Goal: Task Accomplishment & Management: Manage account settings

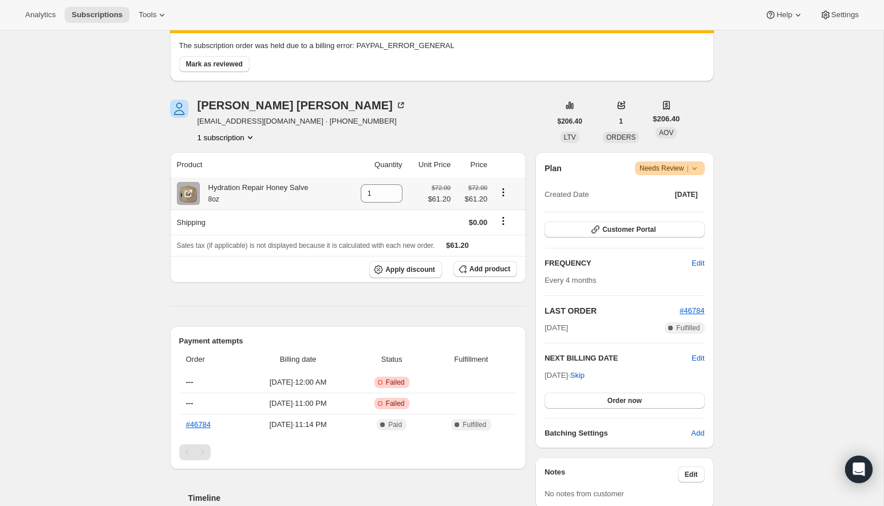
scroll to position [92, 0]
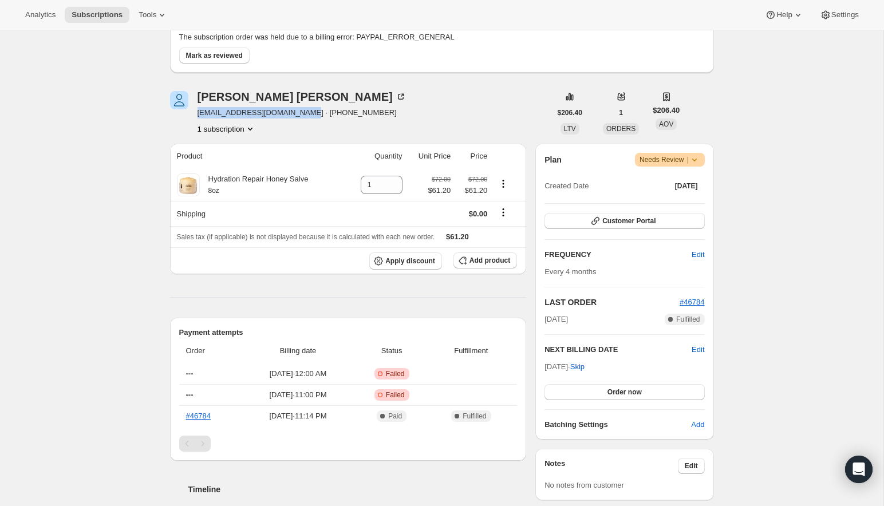
drag, startPoint x: 303, startPoint y: 114, endPoint x: 194, endPoint y: 113, distance: 109.4
click at [194, 113] on div "[PERSON_NAME] [EMAIL_ADDRESS][DOMAIN_NAME] · [PHONE_NUMBER] 1 subscription" at bounding box center [360, 113] width 381 height 44
copy span "[EMAIL_ADDRESS][DOMAIN_NAME]"
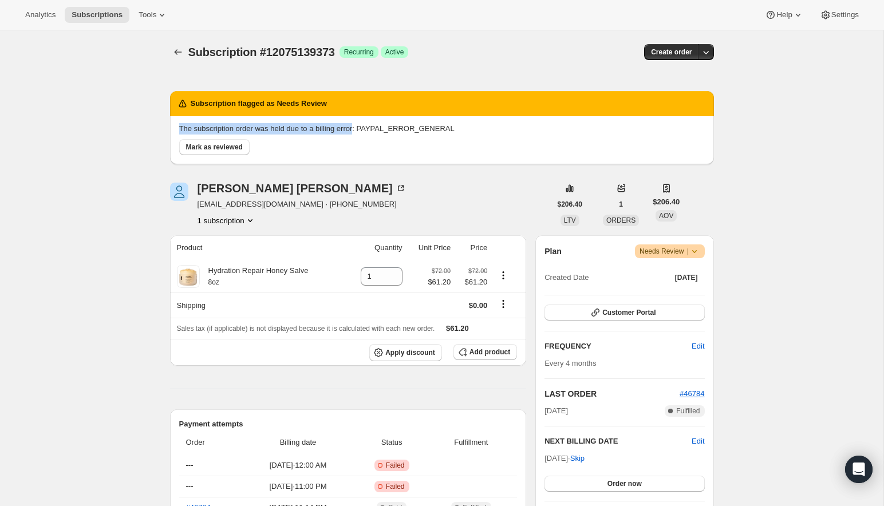
drag, startPoint x: 180, startPoint y: 128, endPoint x: 364, endPoint y: 127, distance: 184.4
click at [364, 127] on p "The subscription order was held due to a billing error: PAYPAL_ERROR_GENERAL" at bounding box center [442, 128] width 526 height 11
copy p "The subscription order was held due to a billing error"
click at [210, 148] on span "Mark as reviewed" at bounding box center [214, 147] width 57 height 9
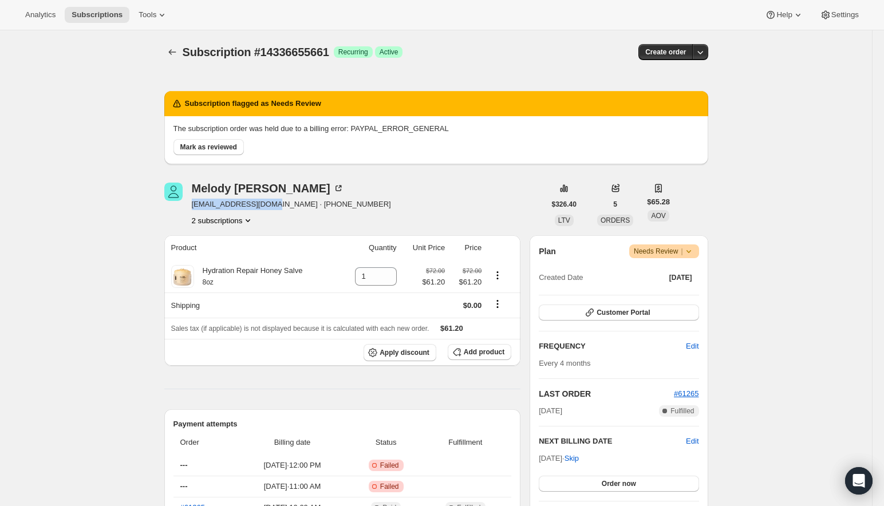
drag, startPoint x: 270, startPoint y: 203, endPoint x: 191, endPoint y: 204, distance: 79.0
click at [191, 204] on div "Melody Orfield melorfield@gmail.com · +18312775383 2 subscriptions" at bounding box center [354, 205] width 381 height 44
copy span "melorfield@gmail.com"
click at [215, 156] on div "The subscription order was held due to a billing error: PAYPAL_ERROR_GENERAL Ma…" at bounding box center [436, 140] width 544 height 48
click at [210, 150] on span "Mark as reviewed" at bounding box center [208, 147] width 57 height 9
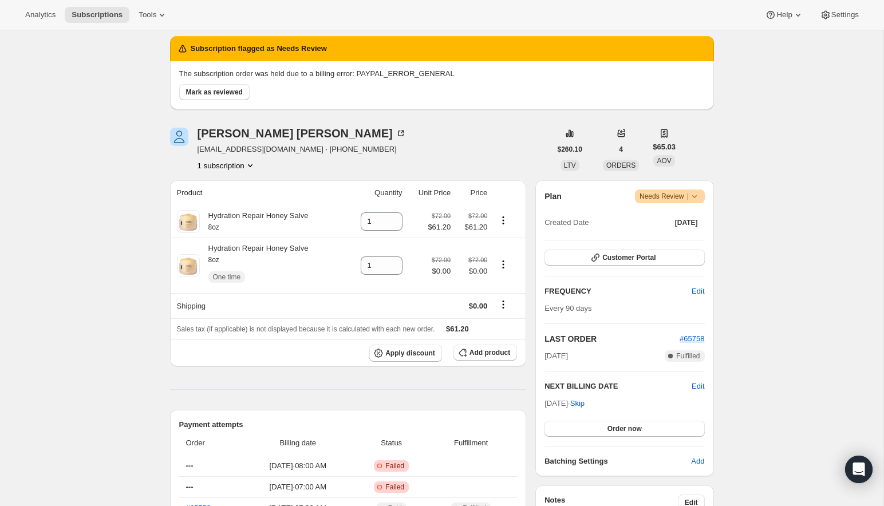
scroll to position [62, 0]
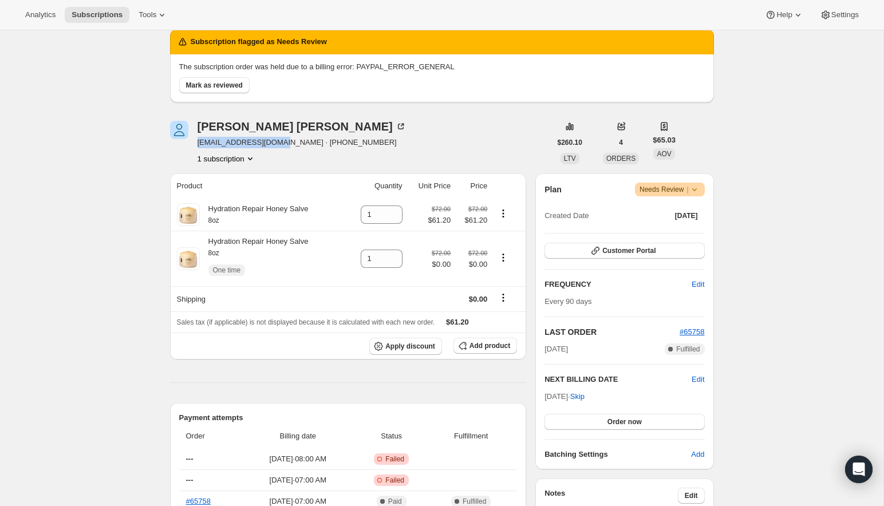
drag, startPoint x: 280, startPoint y: 141, endPoint x: 198, endPoint y: 143, distance: 82.5
click at [198, 143] on span "[EMAIL_ADDRESS][DOMAIN_NAME] · [PHONE_NUMBER]" at bounding box center [302, 142] width 209 height 11
copy span "[EMAIL_ADDRESS][DOMAIN_NAME]"
